Goal: Task Accomplishment & Management: Use online tool/utility

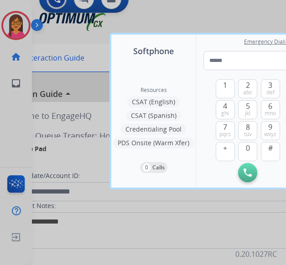
scroll to position [0, 6]
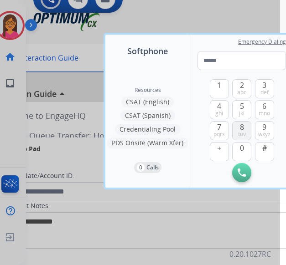
click at [245, 134] on span "tuv" at bounding box center [242, 134] width 8 height 7
click at [263, 107] on span "6" at bounding box center [264, 106] width 4 height 11
click at [243, 89] on span "abc" at bounding box center [241, 92] width 9 height 7
click at [240, 87] on span "2" at bounding box center [242, 85] width 4 height 11
click at [264, 128] on span "9" at bounding box center [264, 127] width 4 height 11
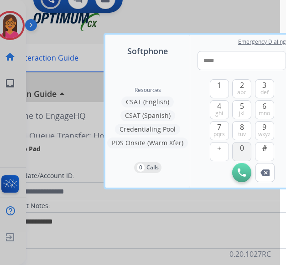
click at [234, 150] on button "0" at bounding box center [241, 151] width 19 height 19
click at [266, 111] on span "mno" at bounding box center [263, 113] width 11 height 7
click at [243, 149] on span "0" at bounding box center [242, 148] width 4 height 11
click at [272, 128] on button "9 wxyz" at bounding box center [264, 130] width 19 height 19
click at [242, 110] on span "jkl" at bounding box center [241, 113] width 5 height 7
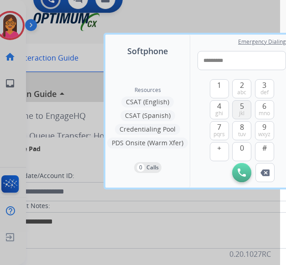
type input "**********"
click at [244, 168] on button "Initiate Call" at bounding box center [241, 172] width 19 height 19
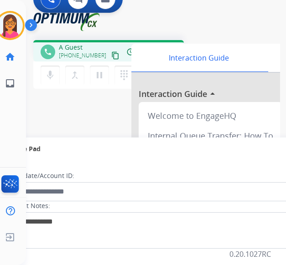
click at [55, 14] on div "1 Voice Interactions 0 Chat Interactions 0 Email Interactions" at bounding box center [145, 18] width 225 height 29
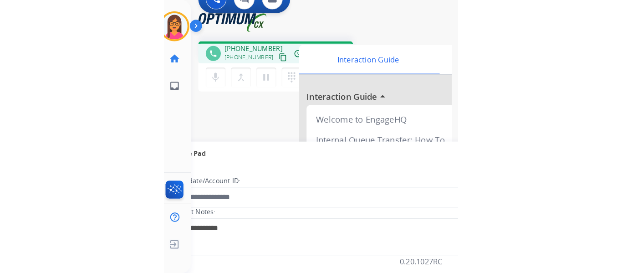
scroll to position [0, 0]
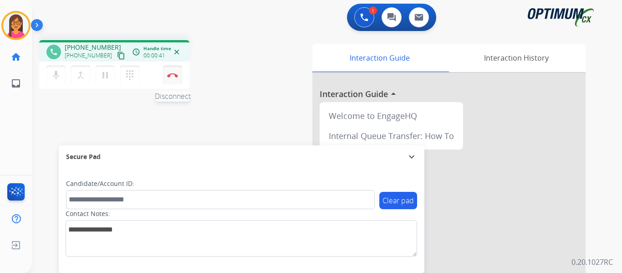
click at [177, 75] on img at bounding box center [172, 75] width 11 height 5
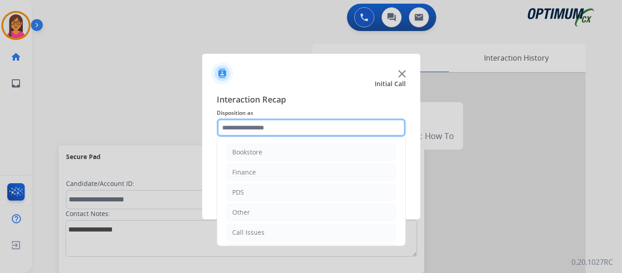
click at [264, 128] on input "text" at bounding box center [311, 127] width 189 height 18
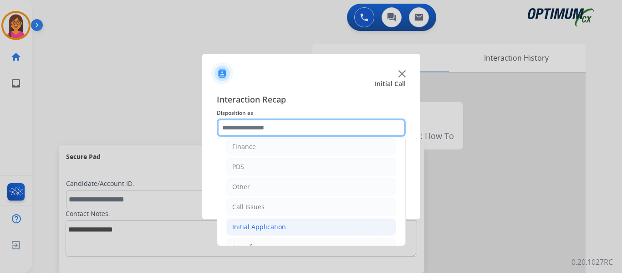
scroll to position [46, 0]
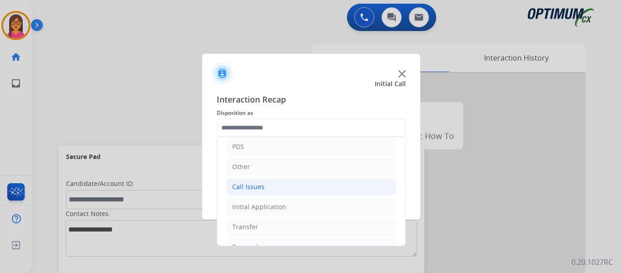
click at [284, 185] on li "Call Issues" at bounding box center [311, 186] width 170 height 17
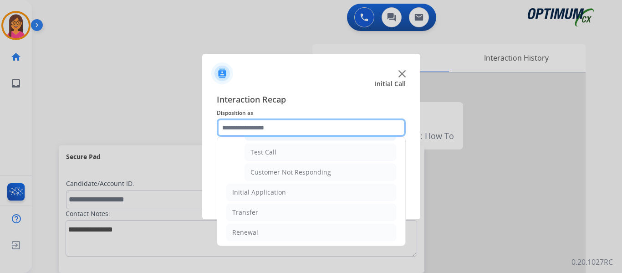
scroll to position [162, 0]
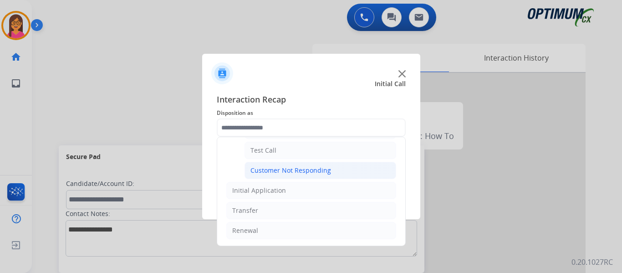
click at [285, 173] on div "Customer Not Responding" at bounding box center [291, 170] width 81 height 9
type input "**********"
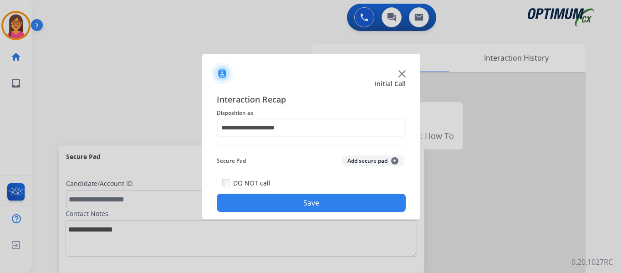
click at [285, 198] on button "Save" at bounding box center [311, 203] width 189 height 18
click at [285, 72] on img at bounding box center [402, 73] width 7 height 7
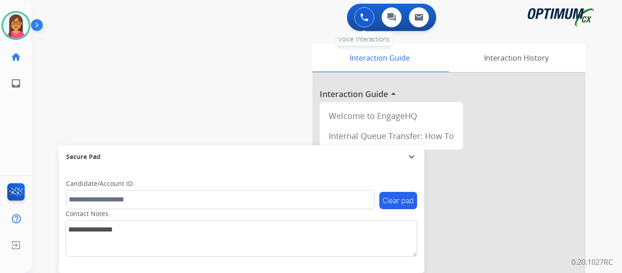
click at [285, 18] on button at bounding box center [364, 17] width 20 height 20
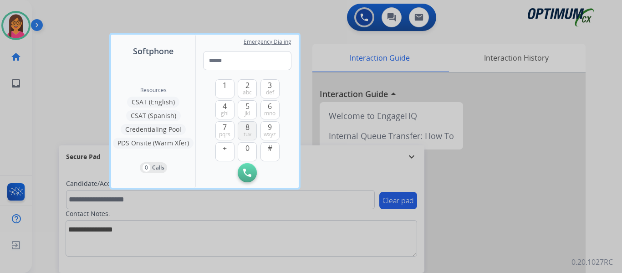
click at [248, 124] on span "8" at bounding box center [248, 127] width 4 height 11
drag, startPoint x: 272, startPoint y: 113, endPoint x: 263, endPoint y: 103, distance: 13.6
click at [272, 111] on span "mno" at bounding box center [269, 113] width 11 height 7
click at [249, 89] on span "abc" at bounding box center [247, 92] width 9 height 7
click at [249, 92] on span "abc" at bounding box center [247, 92] width 9 height 7
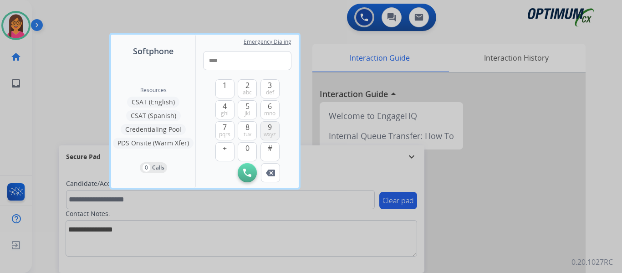
click at [269, 131] on span "wxyz" at bounding box center [270, 134] width 12 height 7
click at [246, 151] on span "0" at bounding box center [248, 148] width 4 height 11
click at [277, 115] on button "6 mno" at bounding box center [270, 109] width 19 height 19
click at [249, 151] on span "0" at bounding box center [248, 148] width 4 height 11
click at [272, 127] on button "9 wxyz" at bounding box center [270, 130] width 19 height 19
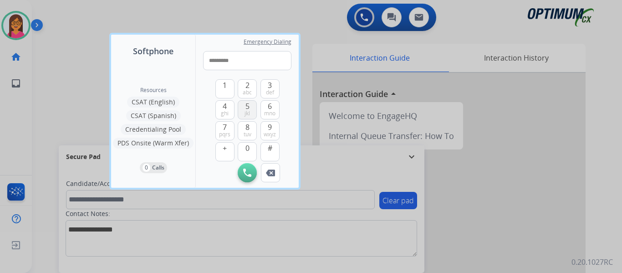
click at [249, 108] on span "5" at bounding box center [248, 106] width 4 height 11
type input "**********"
click at [250, 174] on img at bounding box center [247, 173] width 8 height 8
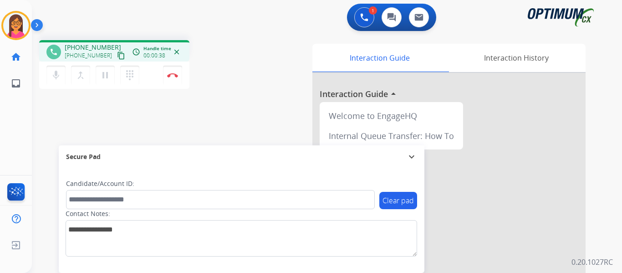
click at [285, 25] on div "1 Voice Interactions 0 Chat Interactions 0 Email Interactions" at bounding box center [322, 18] width 558 height 29
click at [174, 74] on img at bounding box center [172, 75] width 11 height 5
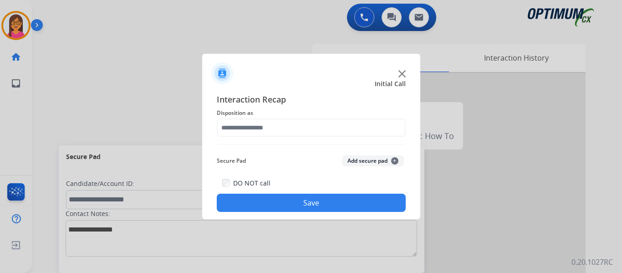
drag, startPoint x: 331, startPoint y: 118, endPoint x: 312, endPoint y: 128, distance: 21.6
click at [285, 126] on div "Interaction Recap Disposition as Secure Pad Add secure pad + DO NOT call Save" at bounding box center [311, 152] width 189 height 119
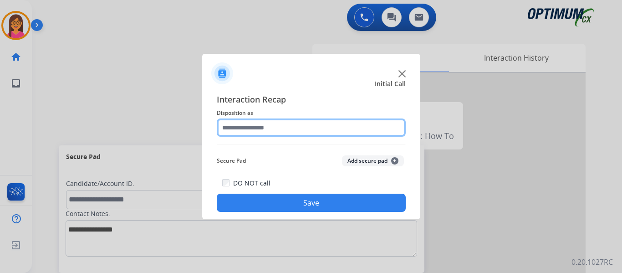
click at [285, 128] on input "text" at bounding box center [311, 127] width 189 height 18
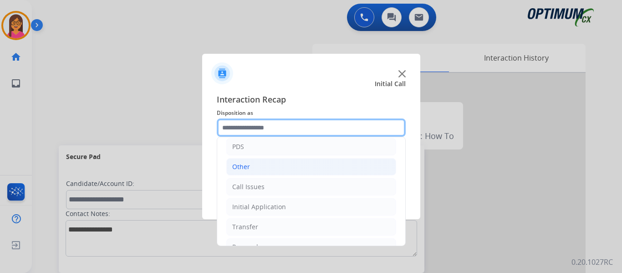
scroll to position [62, 0]
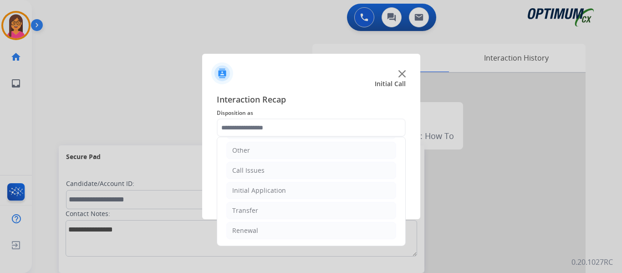
drag, startPoint x: 73, startPoint y: 77, endPoint x: 81, endPoint y: 76, distance: 7.4
click at [76, 76] on div at bounding box center [311, 136] width 622 height 273
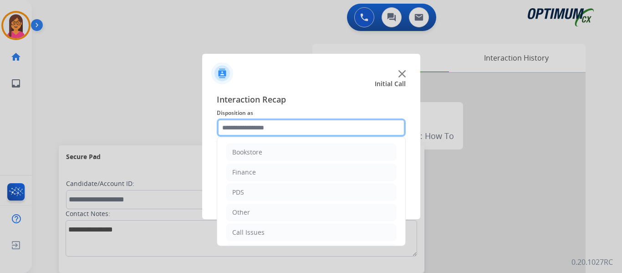
click at [271, 125] on input "text" at bounding box center [311, 127] width 189 height 18
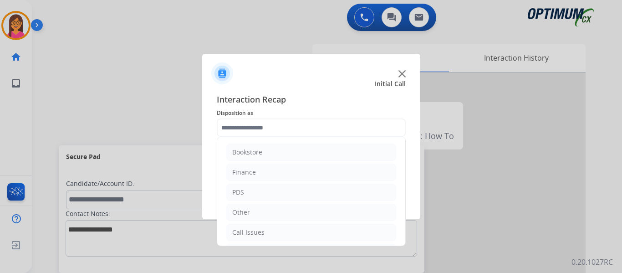
click at [180, 84] on div at bounding box center [311, 136] width 622 height 273
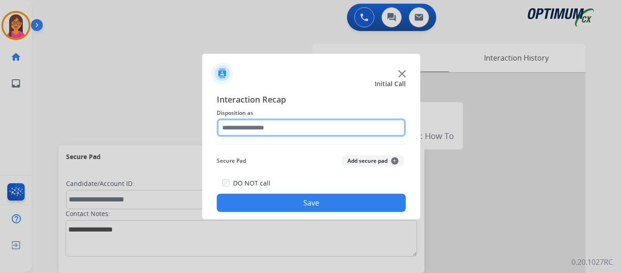
click at [285, 124] on input "text" at bounding box center [311, 127] width 189 height 18
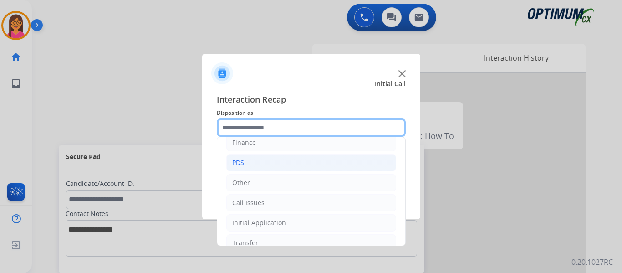
scroll to position [46, 0]
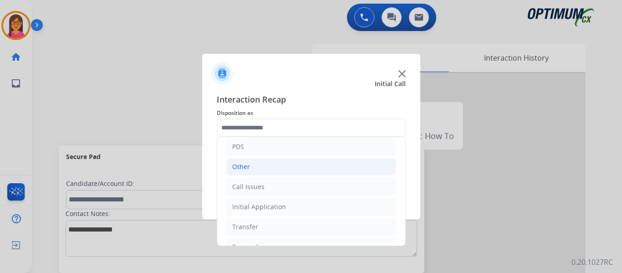
click at [285, 169] on li "Other" at bounding box center [311, 166] width 170 height 17
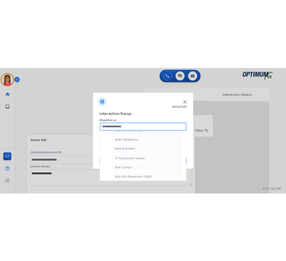
scroll to position [91, 0]
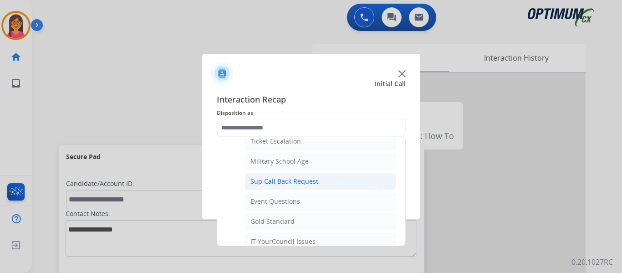
click at [285, 176] on li "Sup Call Back Request" at bounding box center [321, 181] width 152 height 17
type input "**********"
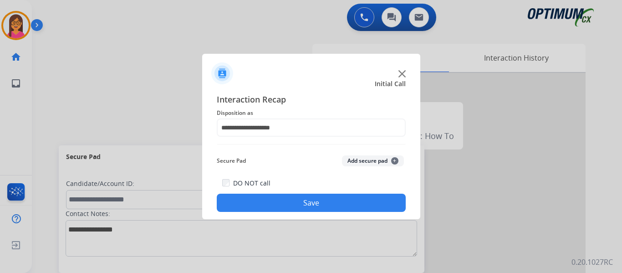
click at [285, 213] on div "**********" at bounding box center [311, 152] width 218 height 133
click at [285, 197] on button "Save" at bounding box center [311, 203] width 189 height 18
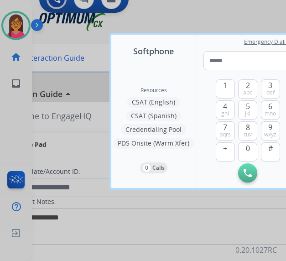
scroll to position [0, 6]
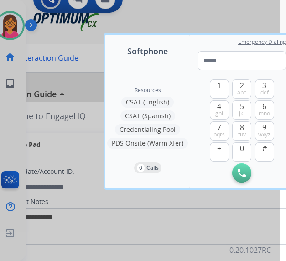
click at [71, 27] on div at bounding box center [137, 130] width 286 height 261
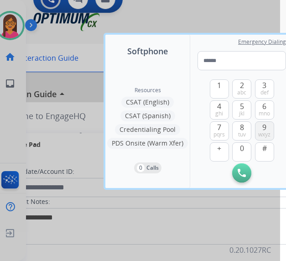
click at [262, 128] on span "9" at bounding box center [264, 127] width 4 height 11
click at [244, 106] on button "5 jkl" at bounding box center [241, 109] width 19 height 19
click at [238, 92] on span "abc" at bounding box center [241, 92] width 9 height 7
click at [241, 92] on span "abc" at bounding box center [241, 92] width 9 height 7
click at [243, 108] on span "5" at bounding box center [242, 106] width 4 height 11
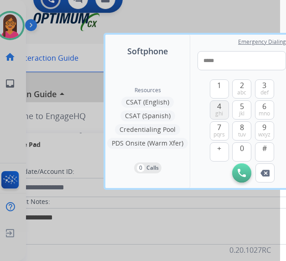
click at [222, 107] on button "4 ghi" at bounding box center [219, 109] width 19 height 19
click at [262, 111] on span "mno" at bounding box center [263, 113] width 11 height 7
drag, startPoint x: 218, startPoint y: 133, endPoint x: 226, endPoint y: 134, distance: 8.3
click at [218, 132] on span "pqrs" at bounding box center [218, 134] width 11 height 7
drag, startPoint x: 242, startPoint y: 154, endPoint x: 244, endPoint y: 133, distance: 21.1
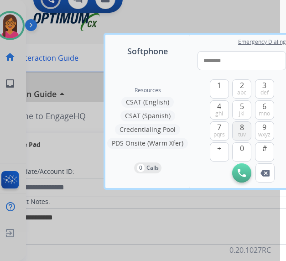
click at [243, 147] on button "0" at bounding box center [241, 151] width 19 height 19
click at [243, 108] on span "5" at bounding box center [242, 106] width 4 height 11
type input "**********"
drag, startPoint x: 239, startPoint y: 167, endPoint x: 151, endPoint y: 154, distance: 89.3
click at [241, 164] on button "Initiate Call" at bounding box center [241, 172] width 19 height 19
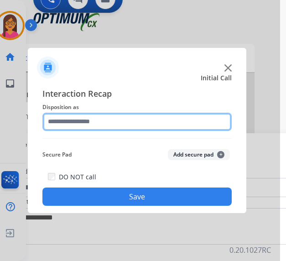
drag, startPoint x: 146, startPoint y: 121, endPoint x: 142, endPoint y: 124, distance: 5.2
click at [146, 121] on input "text" at bounding box center [136, 122] width 189 height 18
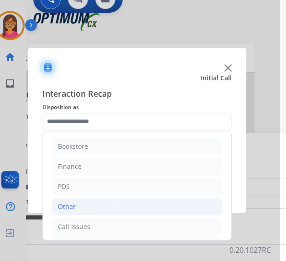
click at [70, 205] on div "Other" at bounding box center [67, 206] width 18 height 9
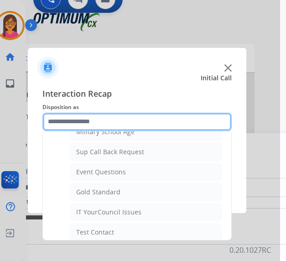
scroll to position [137, 0]
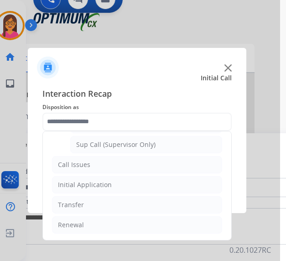
click at [113, 166] on li "Call Issues" at bounding box center [137, 164] width 170 height 17
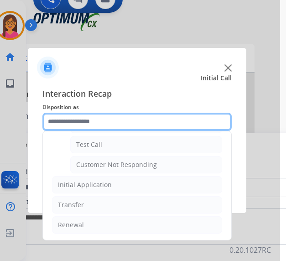
scroll to position [7, 6]
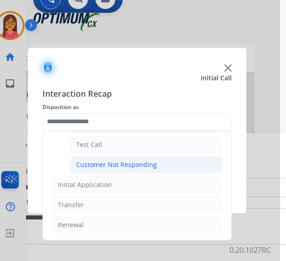
click at [127, 160] on div "Customer Not Responding" at bounding box center [116, 164] width 81 height 9
type input "**********"
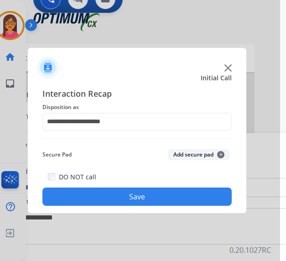
click at [77, 191] on button "Save" at bounding box center [136, 196] width 189 height 18
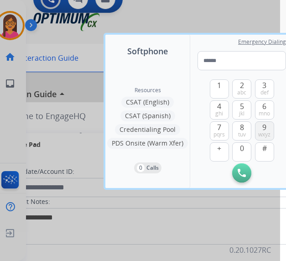
click at [262, 131] on span "wxyz" at bounding box center [264, 134] width 12 height 7
drag, startPoint x: 241, startPoint y: 104, endPoint x: 246, endPoint y: 88, distance: 16.9
click at [241, 102] on button "5 jkl" at bounding box center [241, 109] width 19 height 19
click at [244, 79] on button "2 abc" at bounding box center [241, 88] width 19 height 19
click at [244, 89] on span "abc" at bounding box center [241, 92] width 9 height 7
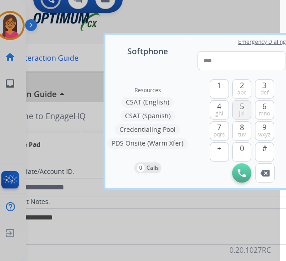
click at [241, 101] on span "5" at bounding box center [242, 106] width 4 height 11
click at [209, 103] on div "1 2 abc 3 def 4 ghi 5 jkl 6 mno 7 pqrs 8 tuv 9 wxyz + 0 # Initiate Call Remove …" at bounding box center [241, 126] width 88 height 112
click at [215, 110] on span "ghi" at bounding box center [219, 113] width 8 height 7
click at [261, 100] on button "6 mno" at bounding box center [264, 109] width 19 height 19
click at [222, 122] on button "7 pqrs" at bounding box center [219, 130] width 19 height 19
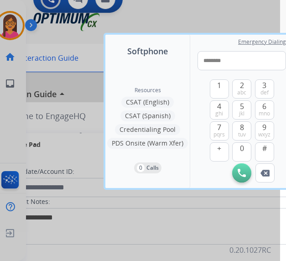
click at [247, 134] on div "1 2 abc 3 def 4 ghi 5 jkl 6 mno 7 pqrs 8 tuv 9 wxyz + 0 #" at bounding box center [242, 116] width 64 height 93
click at [245, 142] on button "0" at bounding box center [241, 151] width 19 height 19
click at [242, 110] on span "jkl" at bounding box center [241, 113] width 5 height 7
type input "**********"
click at [247, 165] on button "Initiate Call" at bounding box center [241, 172] width 19 height 19
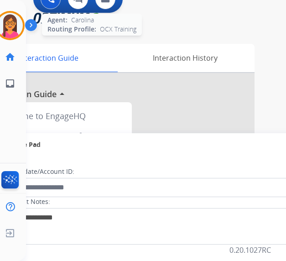
click at [20, 26] on img at bounding box center [10, 26] width 26 height 26
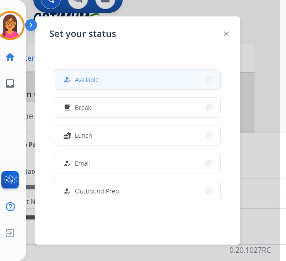
click at [106, 70] on button "how_to_reg Available" at bounding box center [137, 80] width 166 height 20
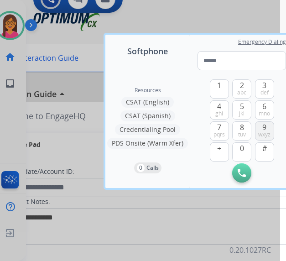
click at [264, 122] on span "9" at bounding box center [264, 127] width 4 height 11
click at [246, 100] on button "5 jkl" at bounding box center [241, 109] width 19 height 19
click at [242, 80] on span "2" at bounding box center [242, 85] width 4 height 11
click at [241, 80] on span "2" at bounding box center [242, 85] width 4 height 11
click at [241, 101] on span "5" at bounding box center [242, 106] width 4 height 11
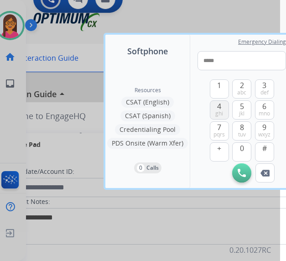
click at [217, 101] on span "4" at bounding box center [219, 106] width 4 height 11
click at [262, 101] on span "6" at bounding box center [264, 106] width 4 height 11
click at [220, 131] on span "pqrs" at bounding box center [218, 134] width 11 height 7
drag, startPoint x: 246, startPoint y: 144, endPoint x: 240, endPoint y: 109, distance: 35.7
click at [246, 143] on button "0" at bounding box center [241, 151] width 19 height 19
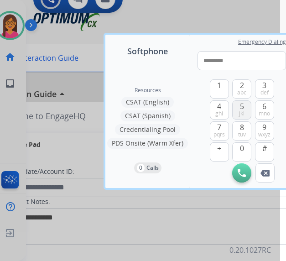
click at [239, 110] on span "jkl" at bounding box center [241, 113] width 5 height 7
type input "**********"
click at [243, 169] on img at bounding box center [241, 173] width 8 height 8
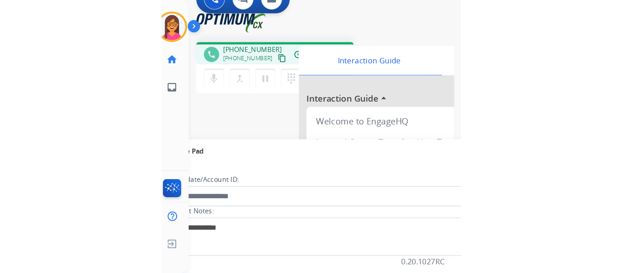
scroll to position [0, 0]
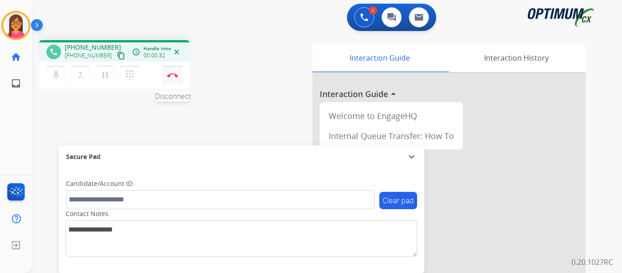
click at [169, 78] on button "Disconnect" at bounding box center [172, 75] width 19 height 19
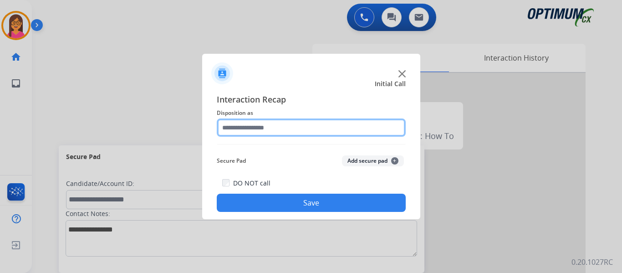
click at [279, 134] on input "text" at bounding box center [311, 127] width 189 height 18
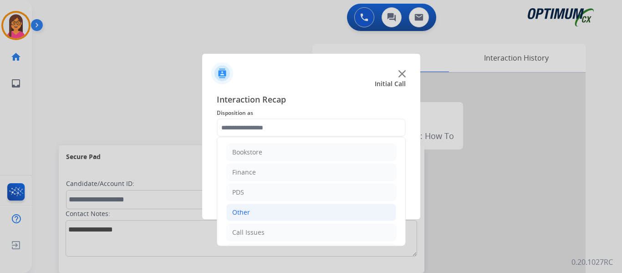
click at [247, 211] on div "Other" at bounding box center [241, 212] width 18 height 9
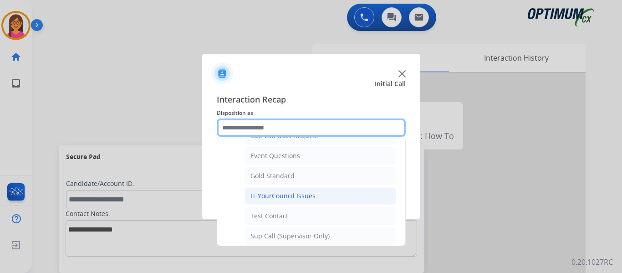
scroll to position [182, 0]
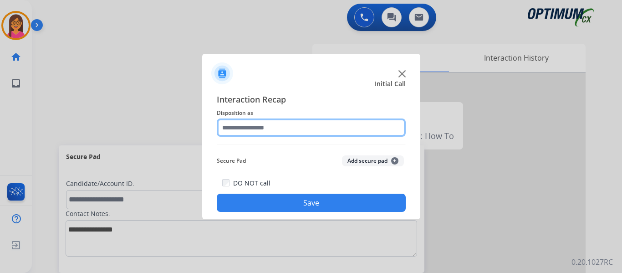
click at [285, 128] on input "text" at bounding box center [311, 127] width 189 height 18
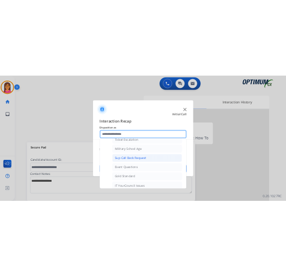
scroll to position [91, 0]
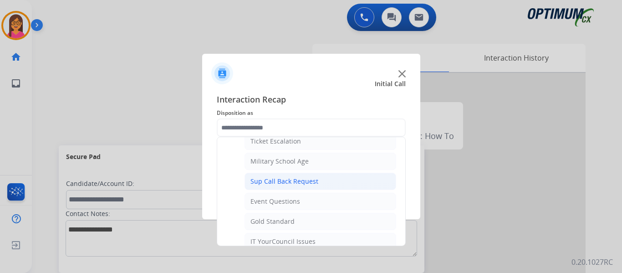
click at [285, 184] on li "Sup Call Back Request" at bounding box center [321, 181] width 152 height 17
type input "**********"
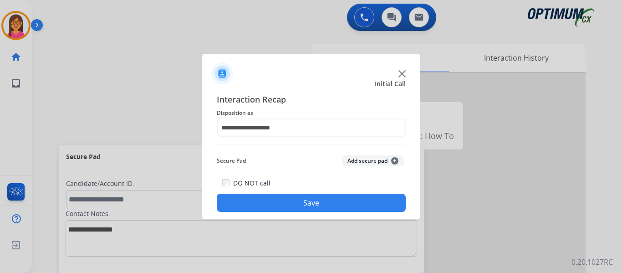
click at [285, 200] on button "Save" at bounding box center [311, 203] width 189 height 18
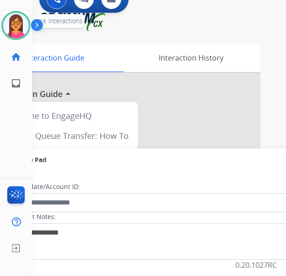
drag, startPoint x: 130, startPoint y: 17, endPoint x: 121, endPoint y: 17, distance: 9.1
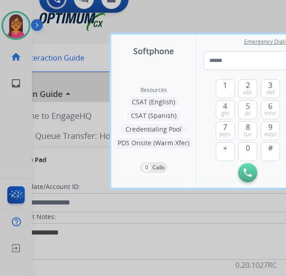
scroll to position [0, 6]
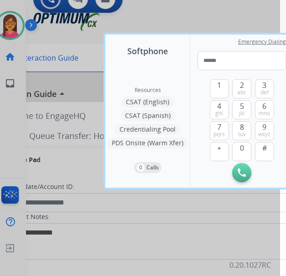
drag, startPoint x: 67, startPoint y: 42, endPoint x: 102, endPoint y: 29, distance: 37.1
click at [67, 42] on div at bounding box center [137, 138] width 286 height 276
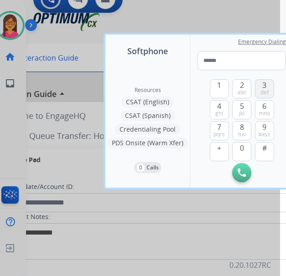
click at [264, 89] on span "def" at bounding box center [264, 92] width 8 height 7
click at [217, 89] on span "1" at bounding box center [219, 85] width 4 height 11
click at [244, 87] on button "2 abc" at bounding box center [241, 88] width 19 height 19
drag, startPoint x: 239, startPoint y: 124, endPoint x: 241, endPoint y: 148, distance: 23.8
click at [239, 124] on button "8 tuv" at bounding box center [241, 130] width 19 height 19
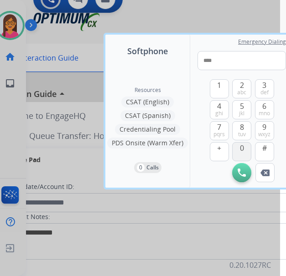
click at [241, 149] on span "0" at bounding box center [242, 148] width 4 height 11
drag, startPoint x: 221, startPoint y: 113, endPoint x: 228, endPoint y: 111, distance: 6.9
click at [221, 113] on span "ghi" at bounding box center [219, 113] width 8 height 7
click at [245, 108] on button "5 jkl" at bounding box center [241, 109] width 19 height 19
click at [224, 108] on button "4 ghi" at bounding box center [219, 109] width 19 height 19
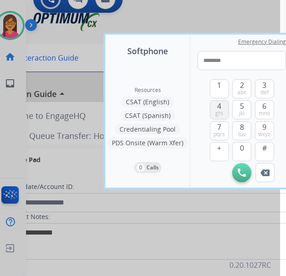
click at [224, 108] on button "4 ghi" at bounding box center [219, 109] width 19 height 19
click at [213, 84] on button "1" at bounding box center [219, 88] width 19 height 19
type input "**********"
click at [239, 166] on button "Initiate Call" at bounding box center [241, 172] width 19 height 19
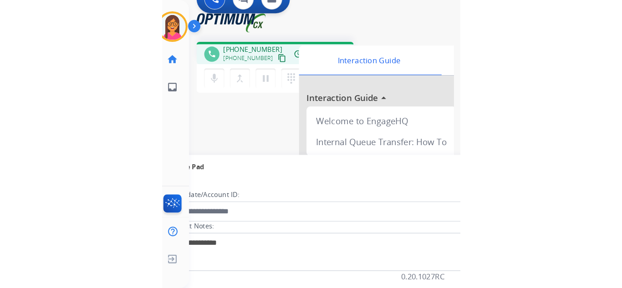
scroll to position [0, 0]
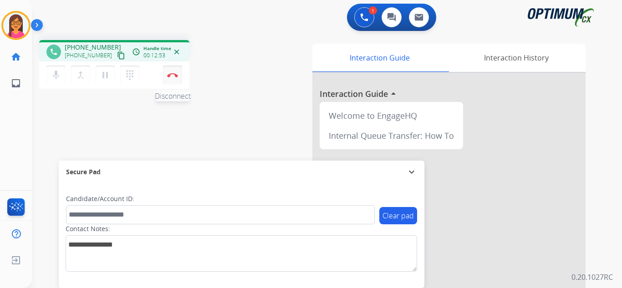
click at [169, 81] on button "Disconnect" at bounding box center [172, 75] width 19 height 19
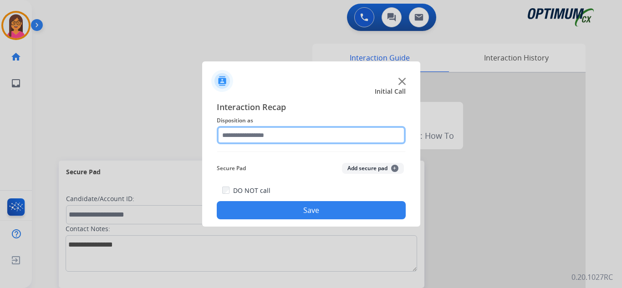
click at [256, 134] on input "text" at bounding box center [311, 135] width 189 height 18
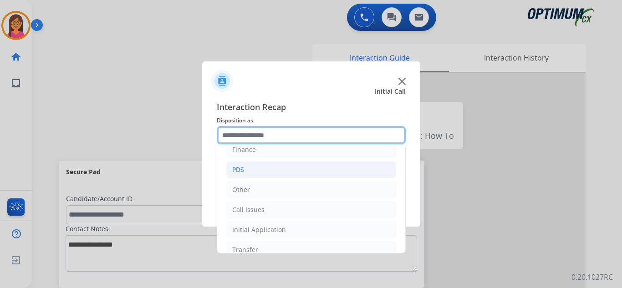
scroll to position [46, 0]
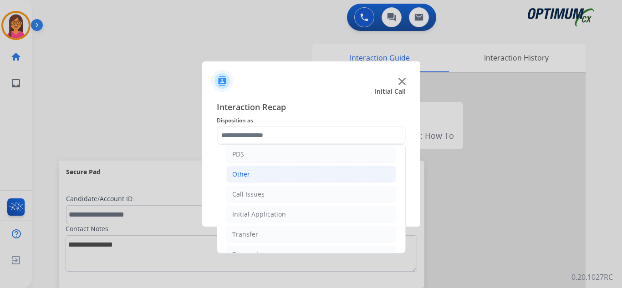
click at [275, 173] on li "Other" at bounding box center [311, 174] width 170 height 17
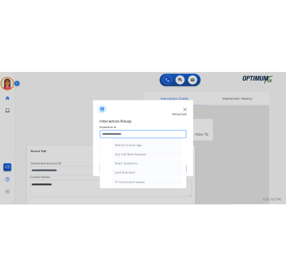
scroll to position [91, 0]
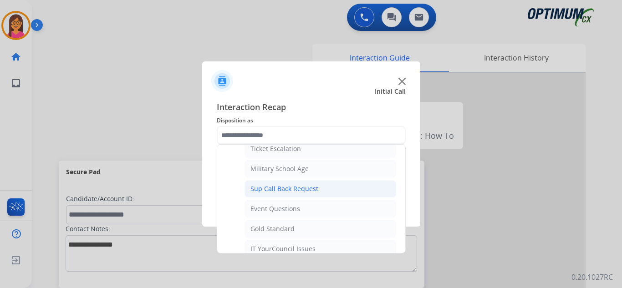
click at [285, 189] on li "Sup Call Back Request" at bounding box center [321, 188] width 152 height 17
type input "**********"
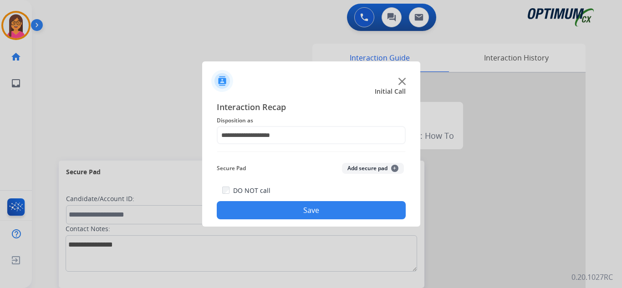
click at [285, 201] on div "DO NOT call Save" at bounding box center [311, 202] width 189 height 35
click at [285, 212] on button "Save" at bounding box center [311, 210] width 189 height 18
